Goal: Task Accomplishment & Management: Manage account settings

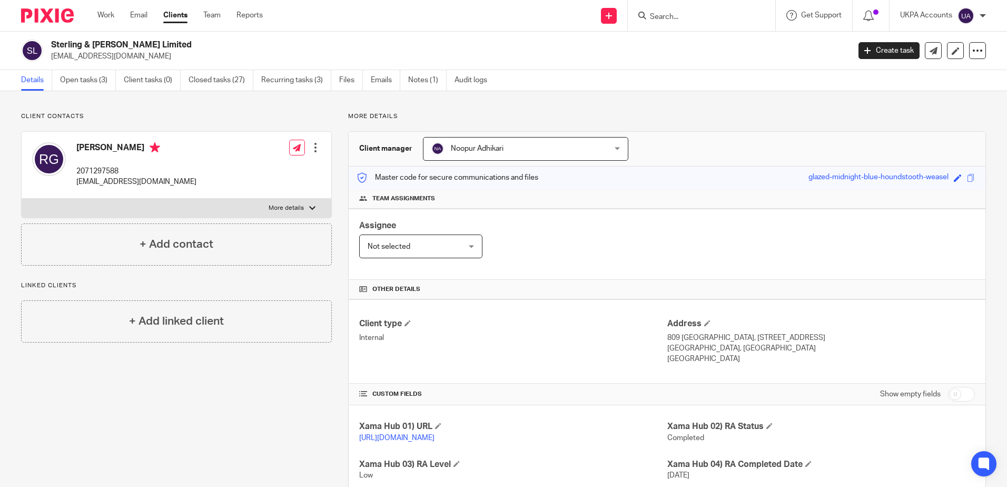
scroll to position [316, 0]
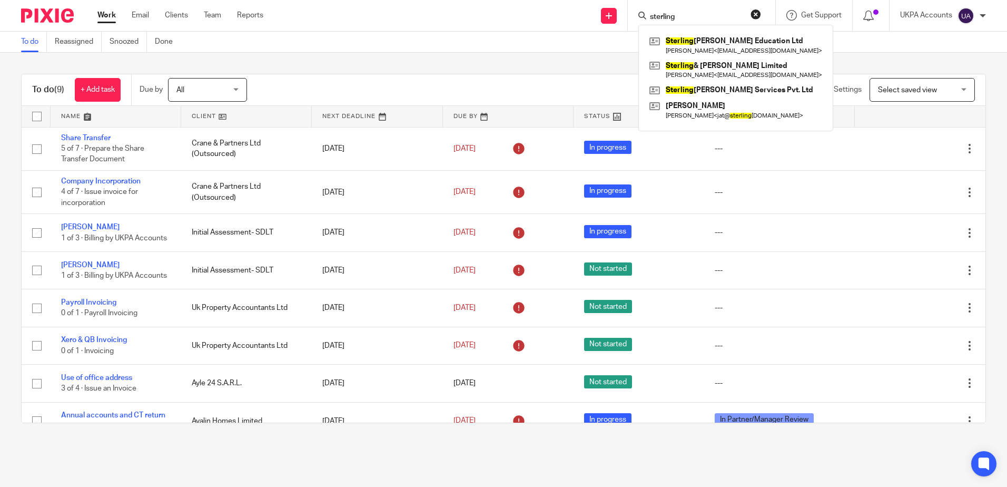
click at [719, 18] on input "sterling" at bounding box center [696, 17] width 95 height 9
drag, startPoint x: 722, startPoint y: 17, endPoint x: 457, endPoint y: 18, distance: 264.5
click at [457, 18] on div "Send new email Create task Add client sterling [PERSON_NAME] Education Ltd [PER…" at bounding box center [643, 15] width 728 height 31
click at [444, 63] on div "To do (9) + Add task Due by All All [DATE] [DATE] This week Next week This mont…" at bounding box center [503, 248] width 1007 height 391
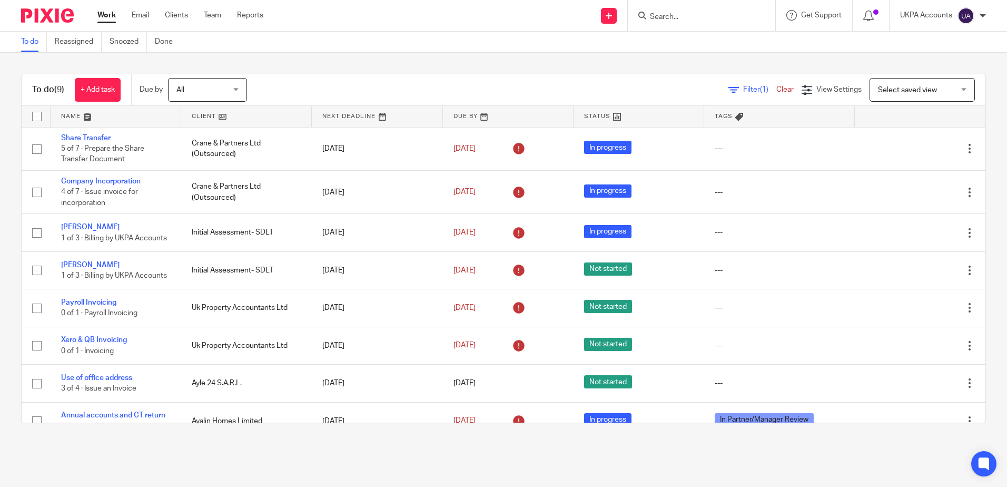
click at [710, 21] on input "Search" at bounding box center [696, 17] width 95 height 9
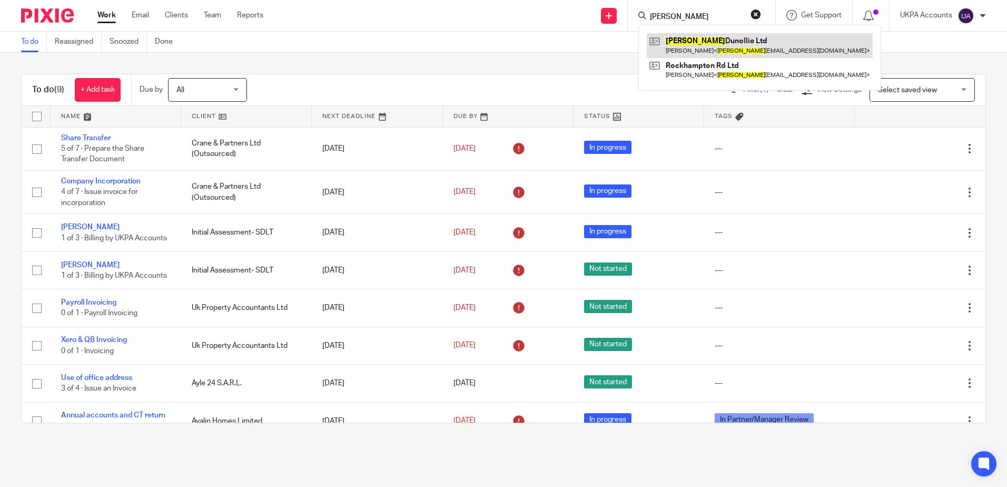
type input "[PERSON_NAME]"
click at [712, 44] on link at bounding box center [760, 45] width 226 height 24
drag, startPoint x: 758, startPoint y: 18, endPoint x: 739, endPoint y: 24, distance: 19.8
click at [757, 18] on button "reset" at bounding box center [756, 14] width 11 height 11
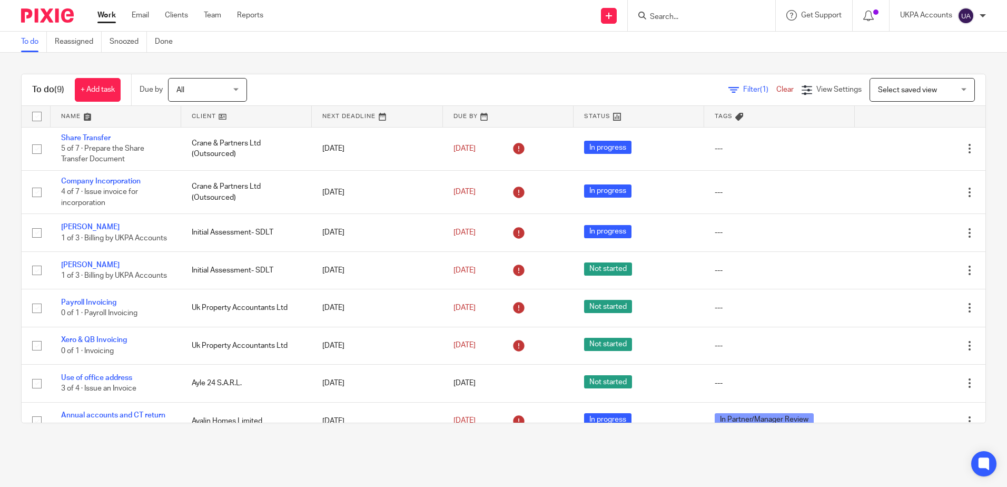
drag, startPoint x: 610, startPoint y: 57, endPoint x: 967, endPoint y: 44, distance: 357.4
click at [611, 57] on div "To do (9) + Add task Due by All All [DATE] [DATE] This week Next week This mont…" at bounding box center [503, 248] width 1007 height 391
click at [277, 74] on div "To do (9) + Add task Due by All All [DATE] [DATE] This week Next week This mont…" at bounding box center [504, 90] width 964 height 32
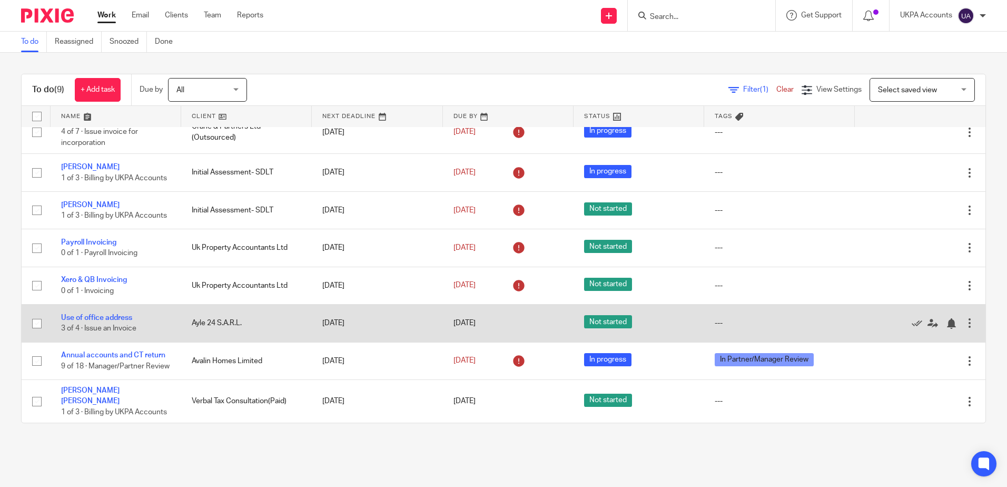
scroll to position [78, 0]
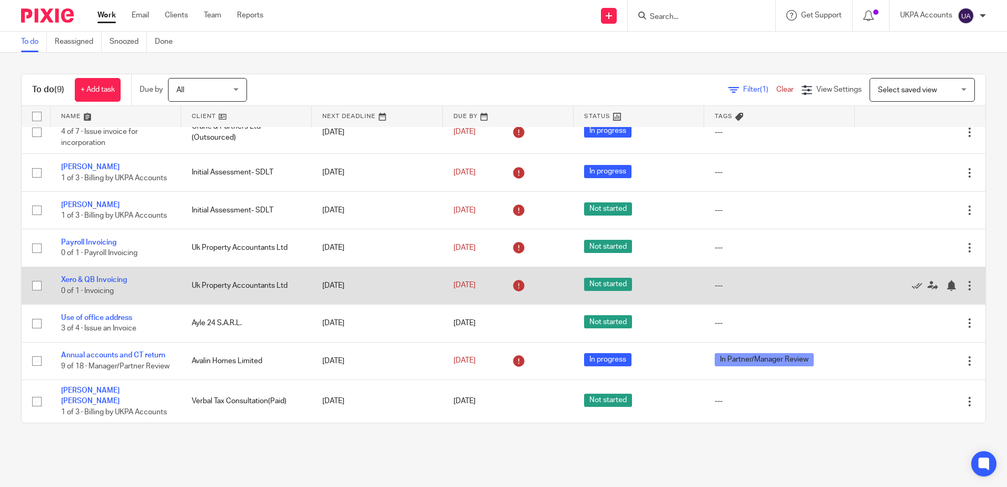
drag, startPoint x: 145, startPoint y: 349, endPoint x: 165, endPoint y: 296, distance: 57.0
click at [145, 351] on link "Annual accounts and CT return" at bounding box center [113, 354] width 104 height 7
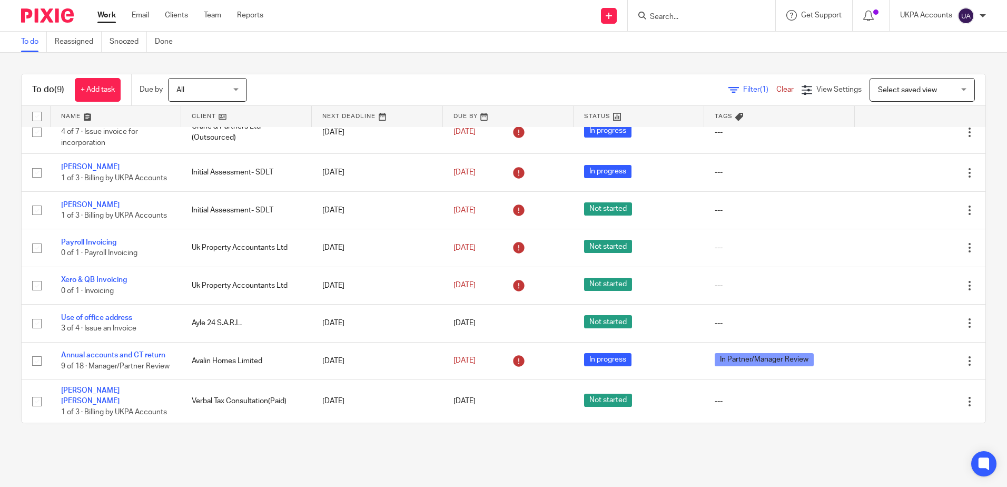
click at [433, 453] on main "To do Reassigned Snoozed Done To do (9) + Add task Due by All All [DATE] [DATE]…" at bounding box center [503, 243] width 1007 height 487
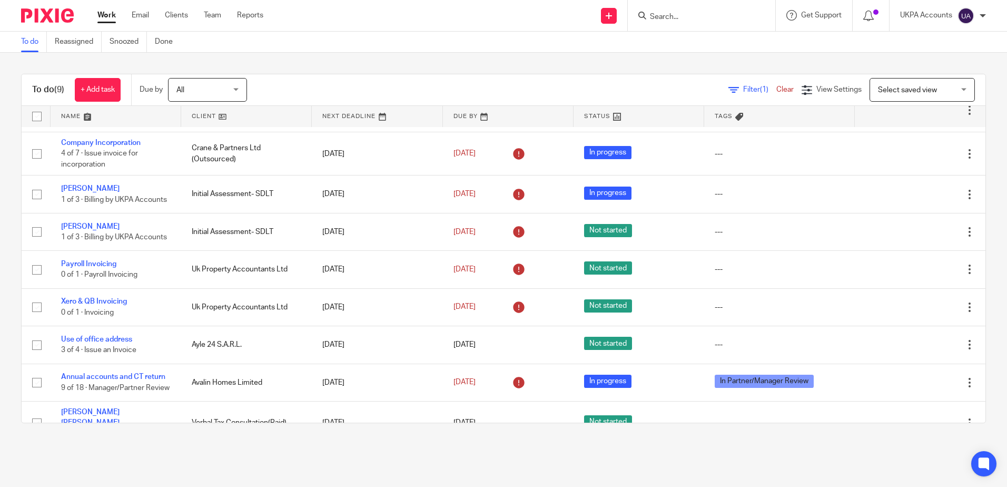
scroll to position [0, 0]
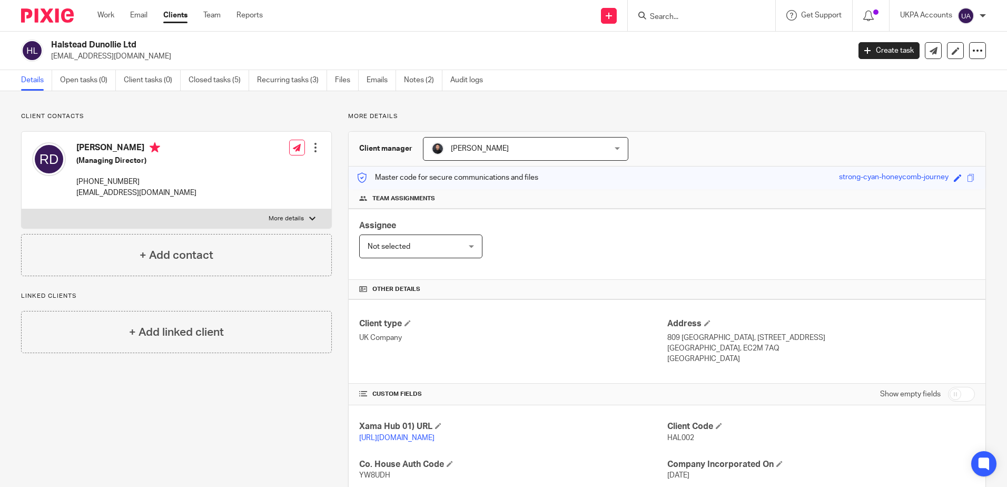
click at [729, 115] on p "More details" at bounding box center [667, 116] width 638 height 8
click at [283, 109] on div "Client contacts Richard Alexander Dawes (Managing Director) +44 798 461 2505 ha…" at bounding box center [503, 399] width 1007 height 616
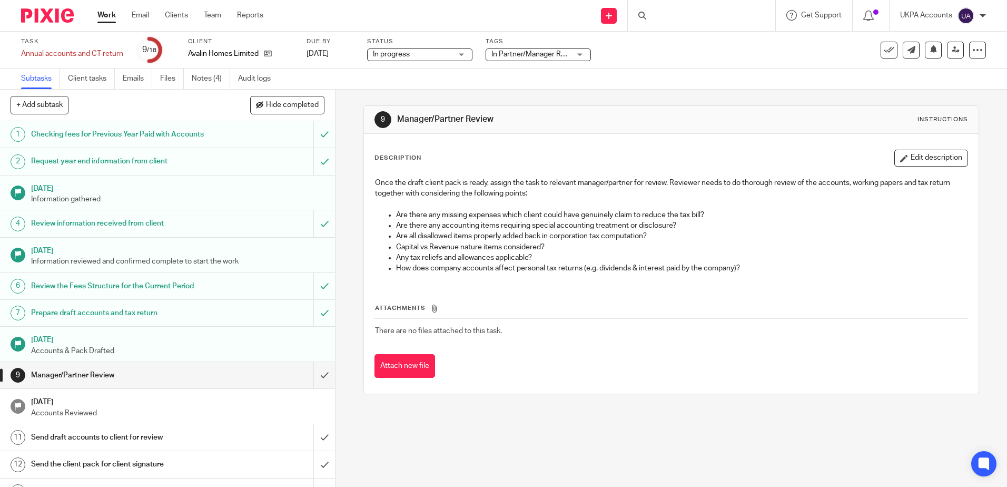
drag, startPoint x: 361, startPoint y: 411, endPoint x: 275, endPoint y: 395, distance: 87.3
click at [361, 411] on div "9 Manager/Partner Review Instructions Description Edit description Once the dra…" at bounding box center [672, 288] width 672 height 397
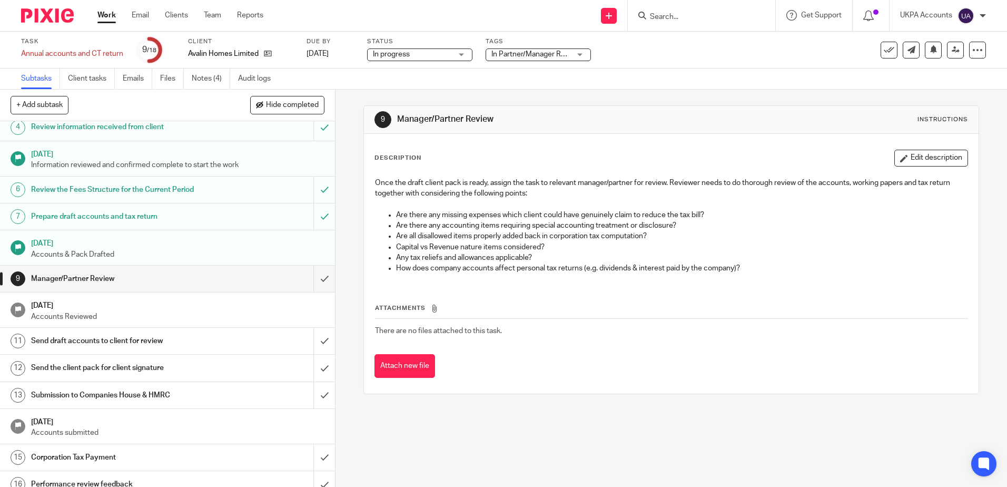
scroll to position [162, 0]
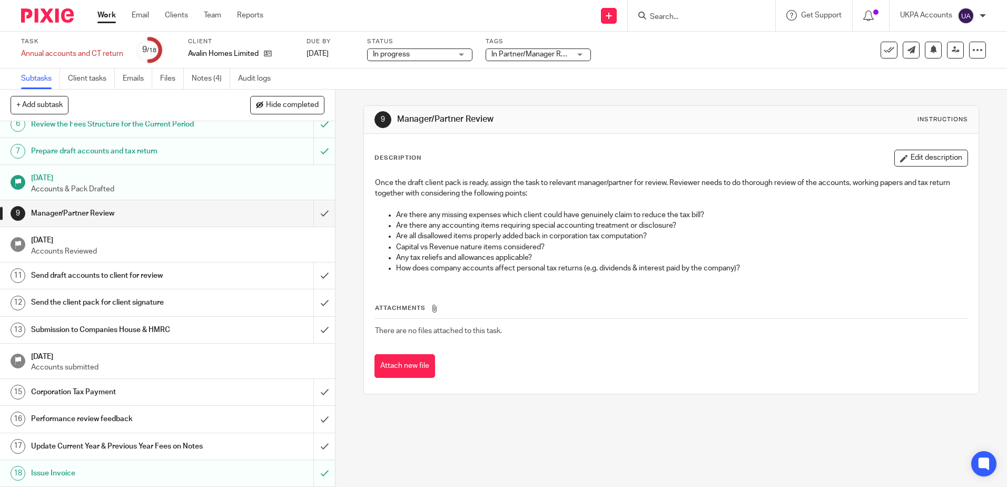
drag, startPoint x: 210, startPoint y: 74, endPoint x: 232, endPoint y: 113, distance: 44.8
click at [210, 74] on link "Notes (4)" at bounding box center [211, 78] width 38 height 21
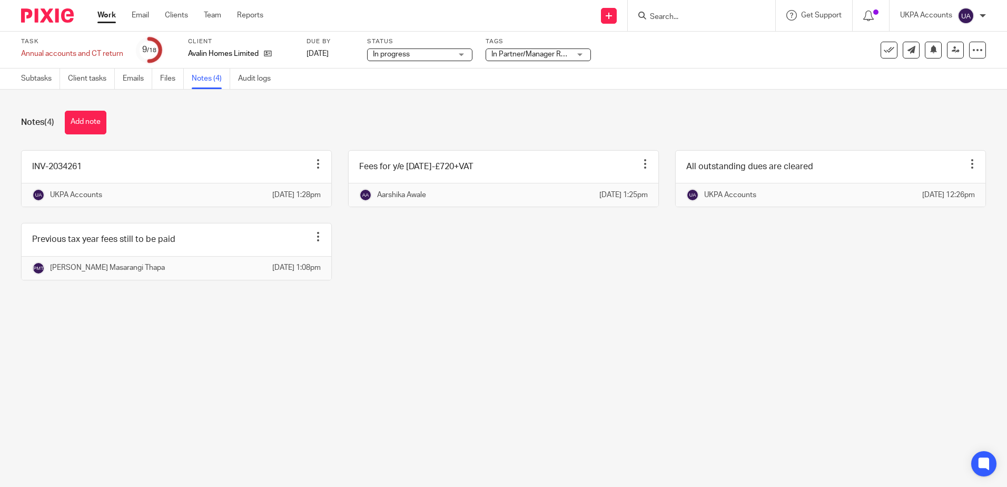
click at [434, 371] on main "Task Annual accounts and CT return Save Annual accounts and CT return 9 /18 Cli…" at bounding box center [503, 243] width 1007 height 487
click at [534, 296] on div "INV-2034261 Edit note Delete note UKPA Accounts [DATE] 1:28pm Fees for y/e [DAT…" at bounding box center [495, 223] width 981 height 146
click at [568, 296] on div "INV-2034261 Edit note Delete note UKPA Accounts [DATE] 1:28pm Fees for y/e [DAT…" at bounding box center [495, 223] width 981 height 146
click at [594, 348] on main "Task Annual accounts and CT return Save Annual accounts and CT return 9 /18 Cli…" at bounding box center [503, 243] width 1007 height 487
click at [767, 287] on div "INV-2034261 Edit note Delete note UKPA Accounts [DATE] 1:28pm Fees for y/e [DAT…" at bounding box center [495, 223] width 981 height 146
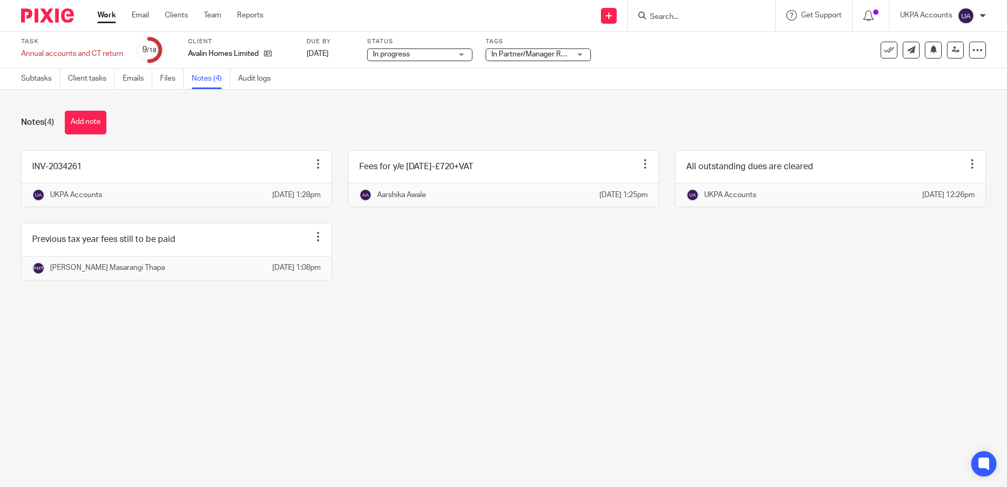
click at [465, 317] on div "Notes (4) Add note INV-2034261 Edit note Delete note UKPA Accounts [DATE] 1:28p…" at bounding box center [503, 204] width 1007 height 228
click at [607, 361] on main "Task Annual accounts and CT return Save Annual accounts and CT return 9 /18 Cli…" at bounding box center [503, 243] width 1007 height 487
click at [607, 378] on main "Task Annual accounts and CT return Save Annual accounts and CT return 9 /18 Cli…" at bounding box center [503, 243] width 1007 height 487
click at [498, 352] on main "Task Annual accounts and CT return Save Annual accounts and CT return 9 /18 Cli…" at bounding box center [503, 243] width 1007 height 487
click at [563, 358] on main "Task Annual accounts and CT return Save Annual accounts and CT return 9 /18 Cli…" at bounding box center [503, 243] width 1007 height 487
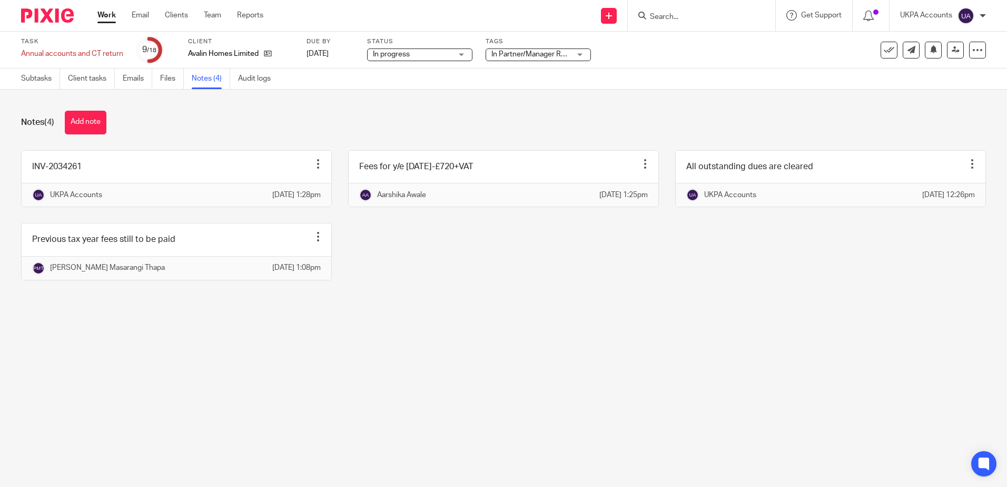
click at [607, 421] on main "Task Annual accounts and CT return Save Annual accounts and CT return 9 /18 Cli…" at bounding box center [503, 243] width 1007 height 487
drag, startPoint x: 655, startPoint y: 353, endPoint x: 693, endPoint y: 342, distance: 39.9
click at [654, 353] on main "Task Annual accounts and CT return Save Annual accounts and CT return 9 /18 Cli…" at bounding box center [503, 243] width 1007 height 487
drag, startPoint x: 637, startPoint y: 302, endPoint x: 632, endPoint y: 299, distance: 6.6
click at [637, 296] on div "INV-2034261 Edit note Delete note UKPA Accounts 25 Sep 2025 1:28pm Fees for y/e…" at bounding box center [495, 223] width 981 height 146
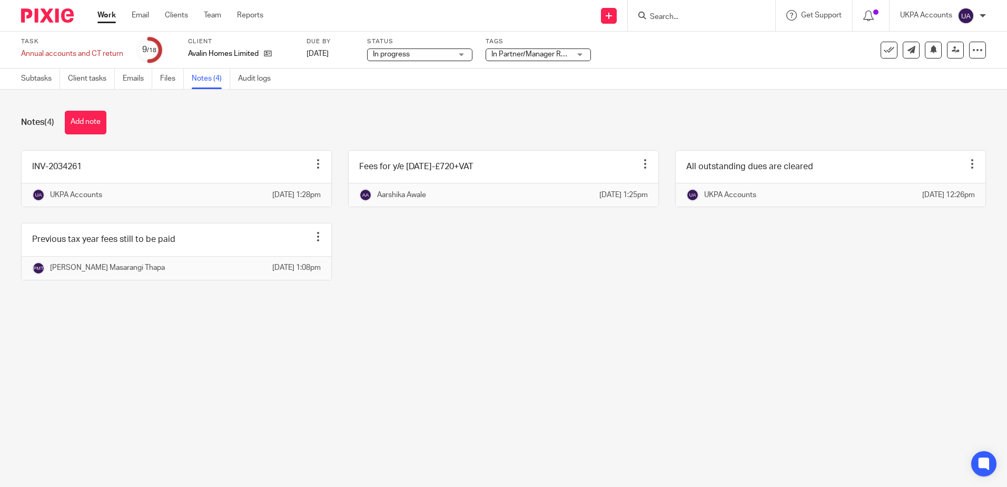
click at [499, 350] on main "Task Annual accounts and CT return Save Annual accounts and CT return 9 /18 Cli…" at bounding box center [503, 243] width 1007 height 487
click at [477, 407] on main "Task Annual accounts and CT return Save Annual accounts and CT return 9 /18 Cli…" at bounding box center [503, 243] width 1007 height 487
drag, startPoint x: 576, startPoint y: 347, endPoint x: 426, endPoint y: 298, distance: 157.8
click at [576, 347] on main "Task Annual accounts and CT return Save Annual accounts and CT return 9 /18 Cli…" at bounding box center [503, 243] width 1007 height 487
drag, startPoint x: 554, startPoint y: 388, endPoint x: 551, endPoint y: 381, distance: 8.0
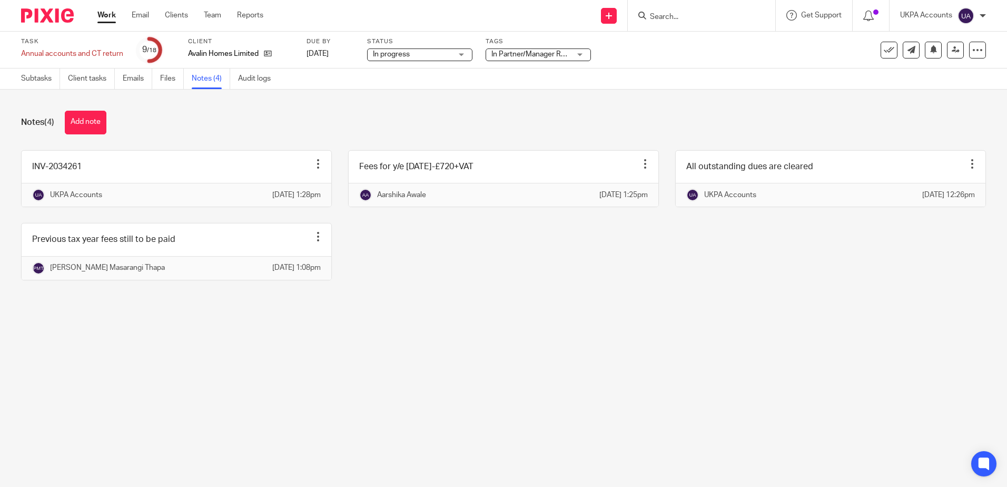
click at [554, 387] on main "Task Annual accounts and CT return Save Annual accounts and CT return 9 /18 Cli…" at bounding box center [503, 243] width 1007 height 487
